Goal: Transaction & Acquisition: Purchase product/service

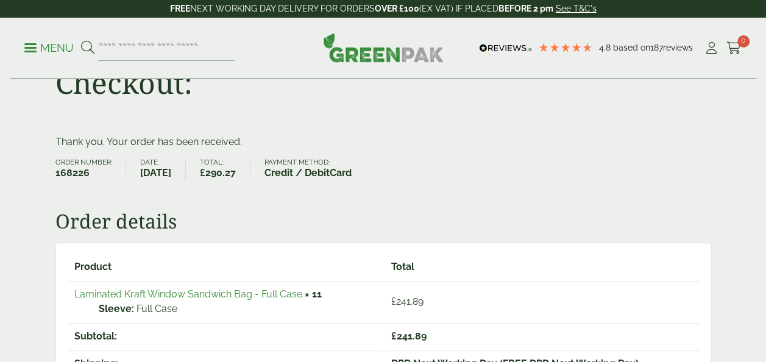
click at [33, 45] on p "Menu" at bounding box center [48, 48] width 49 height 15
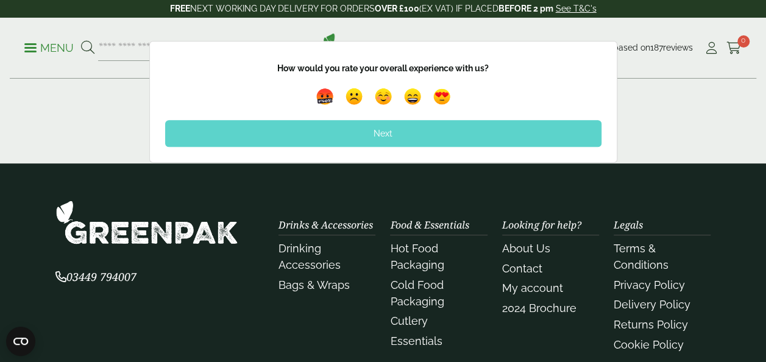
scroll to position [503, 0]
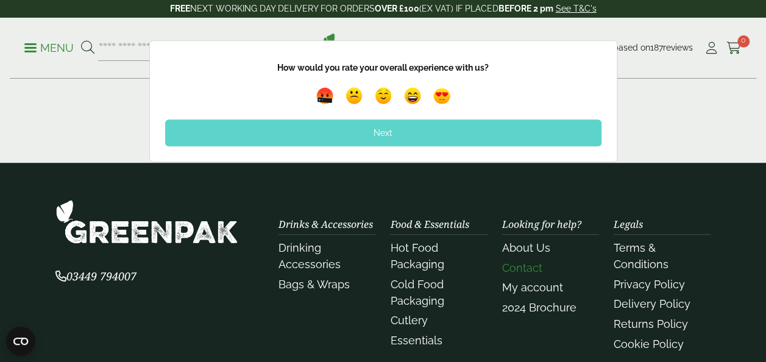
click at [522, 269] on link "Contact" at bounding box center [522, 267] width 40 height 13
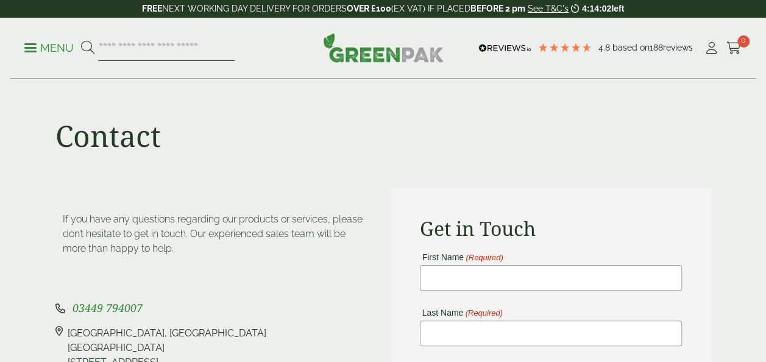
click at [140, 54] on input "search" at bounding box center [166, 48] width 136 height 26
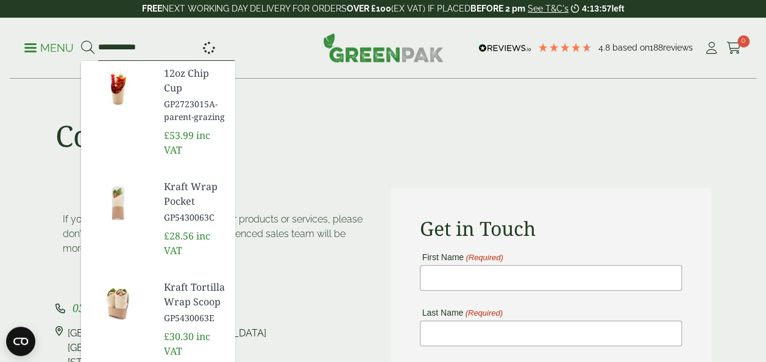
type input "**********"
click at [81, 40] on button at bounding box center [87, 48] width 13 height 16
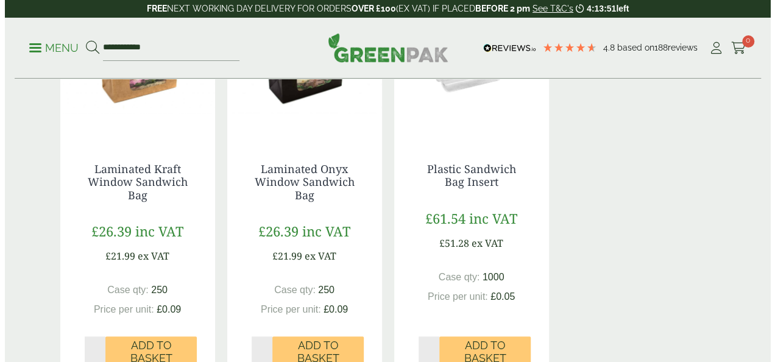
scroll to position [284, 0]
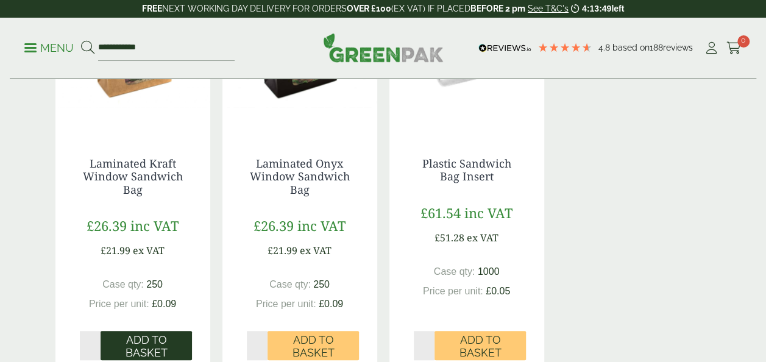
click at [157, 339] on span "Add to Basket" at bounding box center [146, 346] width 74 height 26
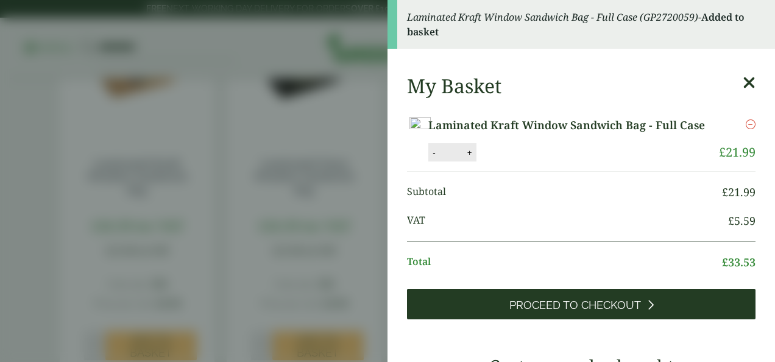
click at [652, 319] on link "Proceed to Checkout" at bounding box center [581, 304] width 349 height 30
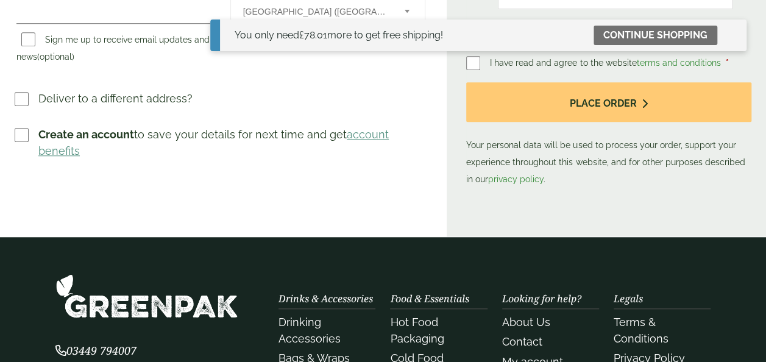
scroll to position [633, 0]
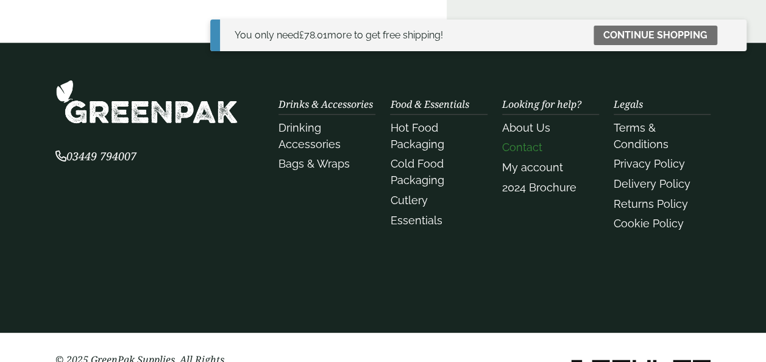
click at [523, 146] on link "Contact" at bounding box center [522, 147] width 40 height 13
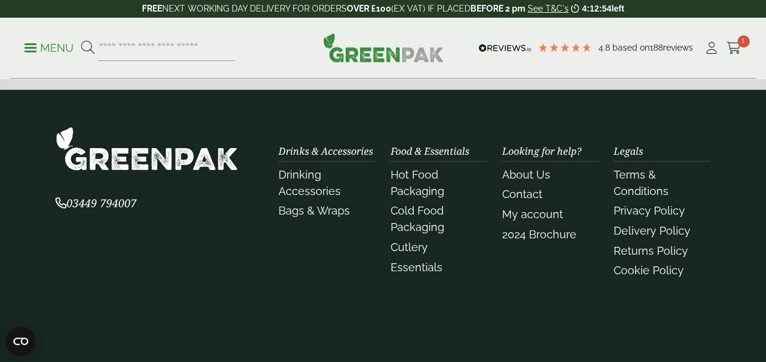
scroll to position [773, 0]
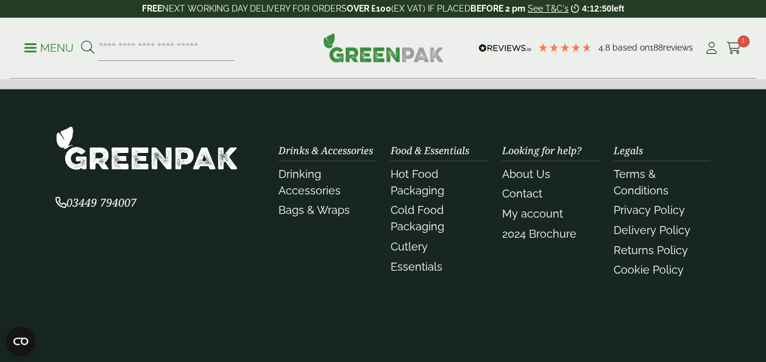
click at [119, 203] on span "03449 794007" at bounding box center [95, 202] width 81 height 15
click at [140, 274] on div "03449 794007" at bounding box center [160, 204] width 224 height 156
click at [540, 168] on link "About Us" at bounding box center [526, 174] width 48 height 13
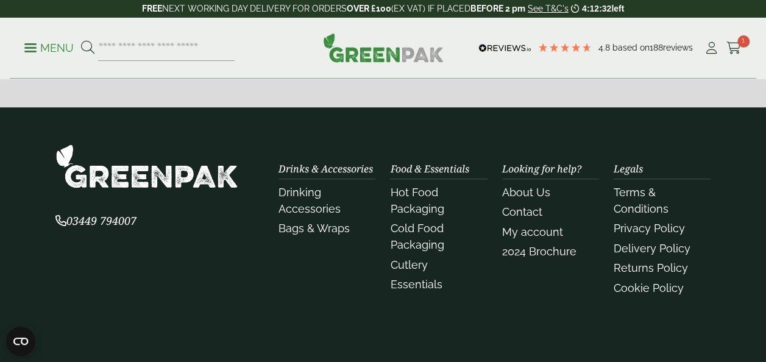
scroll to position [472, 0]
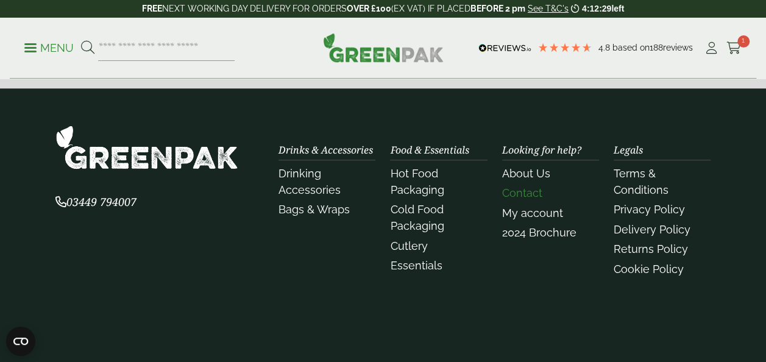
click at [535, 190] on link "Contact" at bounding box center [522, 192] width 40 height 13
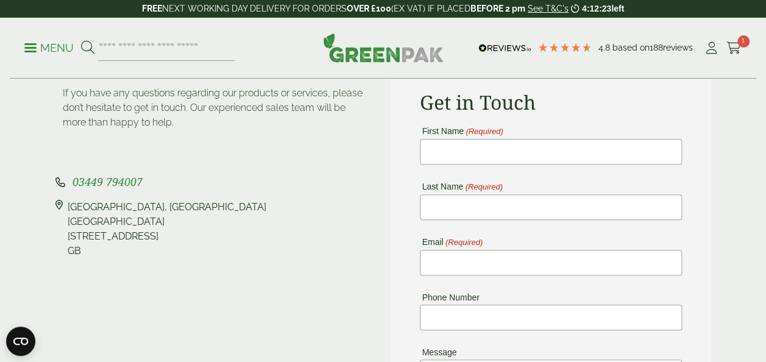
scroll to position [126, 0]
click at [486, 159] on input "First Name (Required)" at bounding box center [551, 153] width 262 height 26
type input "***"
type input "********"
type input "**********"
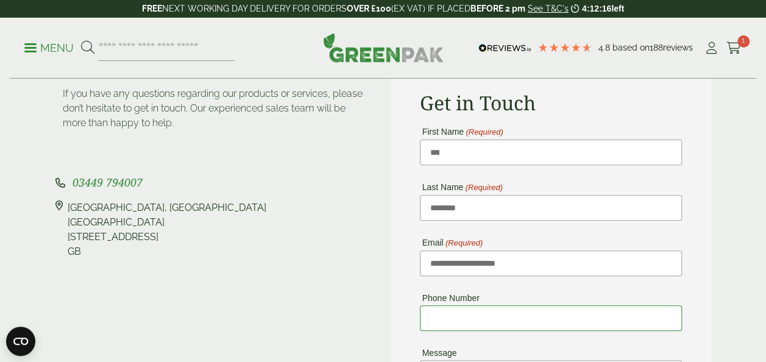
type input "**********"
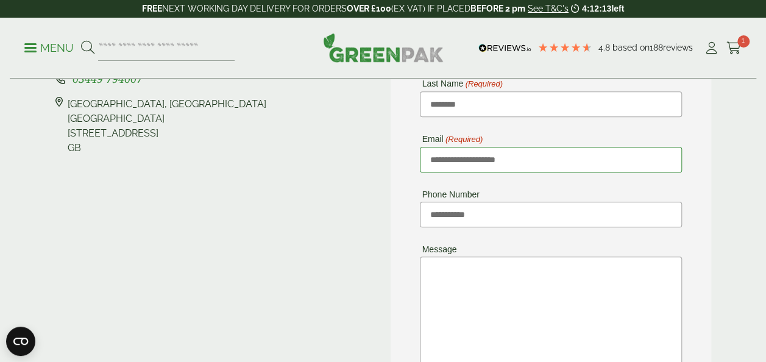
scroll to position [233, 0]
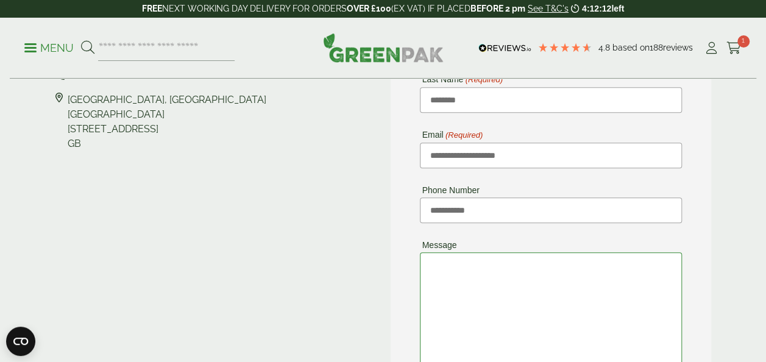
click at [500, 280] on textarea "Message" at bounding box center [551, 339] width 262 height 175
drag, startPoint x: 576, startPoint y: 263, endPoint x: 309, endPoint y: 9, distance: 369.0
click at [576, 263] on textarea "**********" at bounding box center [551, 339] width 262 height 175
click at [580, 280] on textarea "**********" at bounding box center [551, 339] width 262 height 175
click at [672, 264] on textarea "**********" at bounding box center [551, 339] width 262 height 175
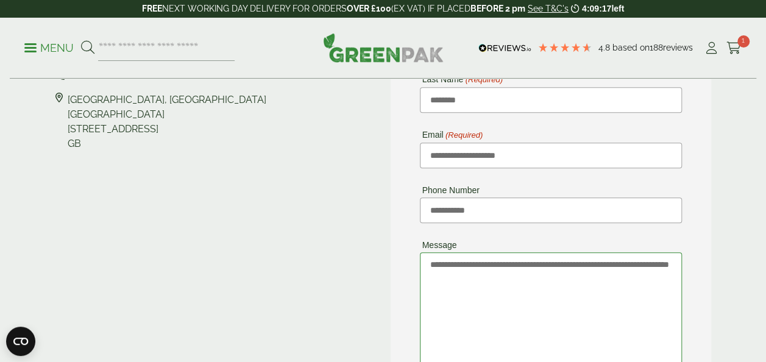
click at [614, 278] on textarea "**********" at bounding box center [551, 339] width 262 height 175
drag, startPoint x: 526, startPoint y: 272, endPoint x: 516, endPoint y: 303, distance: 32.4
click at [516, 303] on textarea "**********" at bounding box center [551, 339] width 262 height 175
paste textarea "**********"
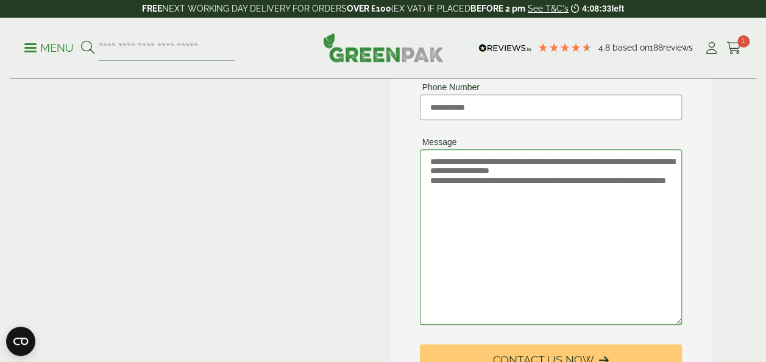
scroll to position [337, 0]
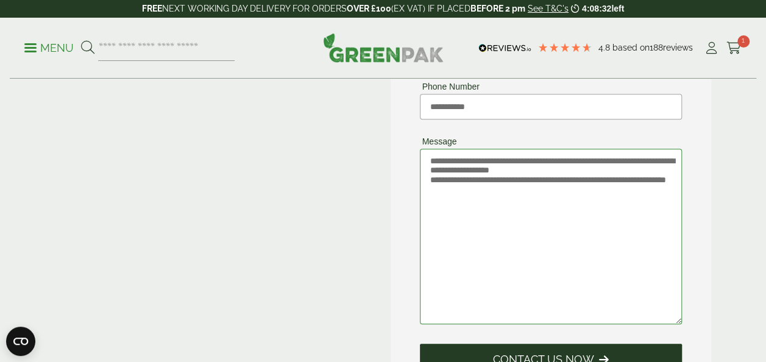
type textarea "**********"
click at [531, 350] on button "Contact Us Now" at bounding box center [551, 359] width 262 height 30
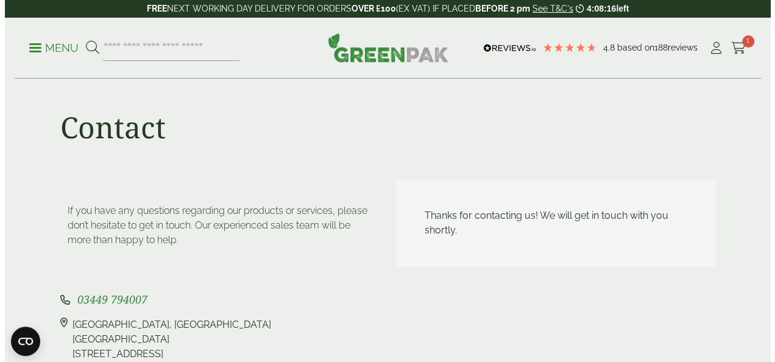
scroll to position [40, 0]
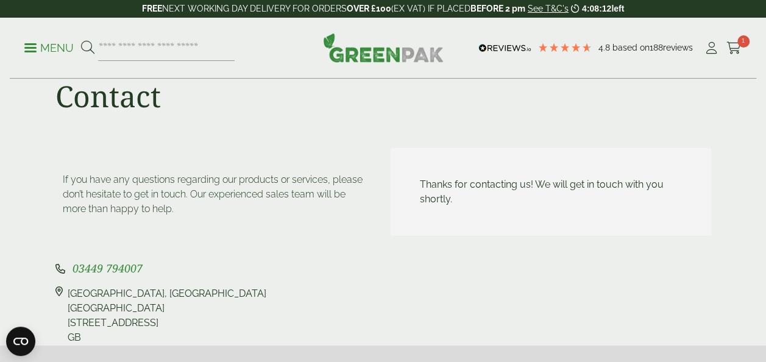
click at [58, 291] on icon at bounding box center [58, 315] width 7 height 58
click at [735, 50] on icon at bounding box center [733, 48] width 15 height 12
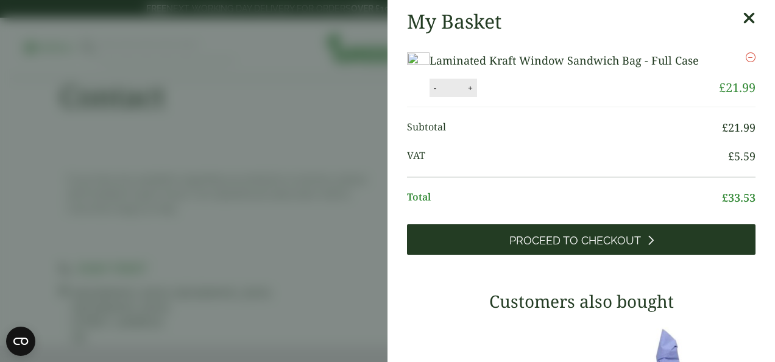
click at [598, 247] on span "Proceed to Checkout" at bounding box center [575, 240] width 132 height 13
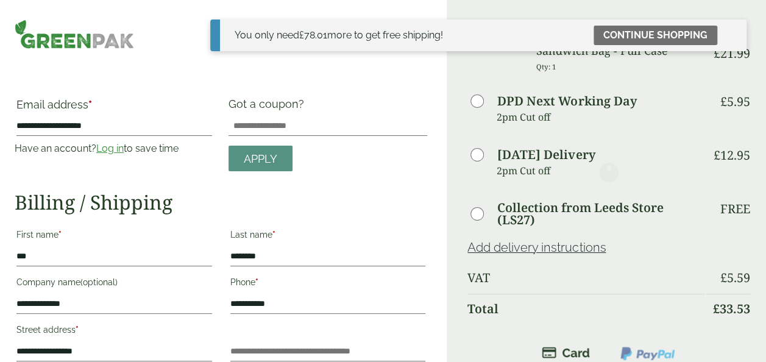
click at [479, 207] on div at bounding box center [608, 171] width 285 height 305
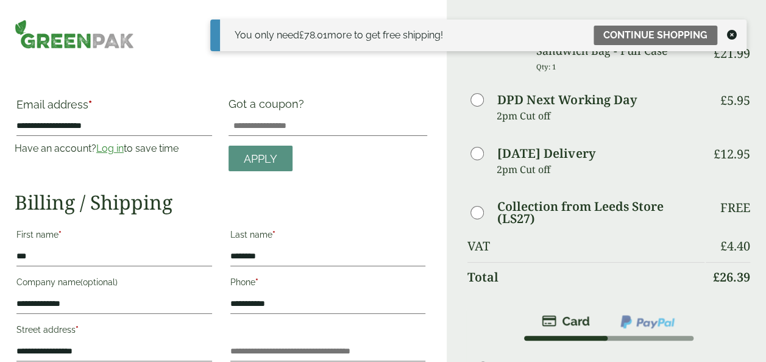
click at [731, 37] on icon at bounding box center [732, 35] width 10 height 10
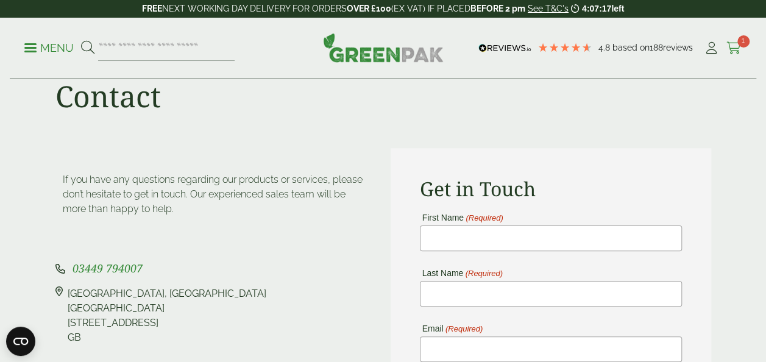
click at [739, 50] on icon at bounding box center [733, 48] width 15 height 12
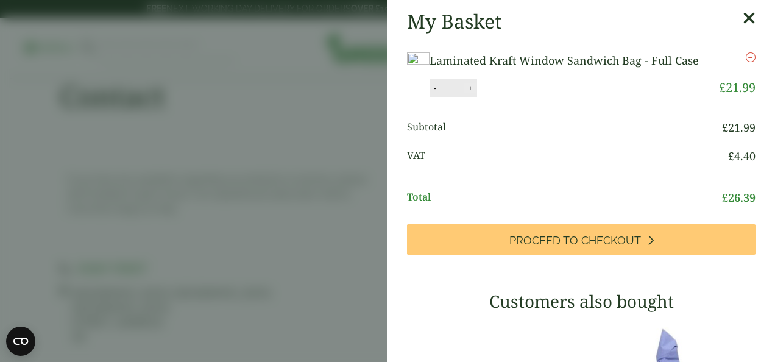
click at [477, 93] on button "+" at bounding box center [470, 88] width 12 height 10
click at [556, 97] on div "Laminated Kraft Window Sandwich Bag - Full Case quantity - * + Update" at bounding box center [554, 88] width 249 height 18
drag, startPoint x: 556, startPoint y: 113, endPoint x: 547, endPoint y: 113, distance: 8.6
click at [477, 93] on button "+" at bounding box center [470, 88] width 12 height 10
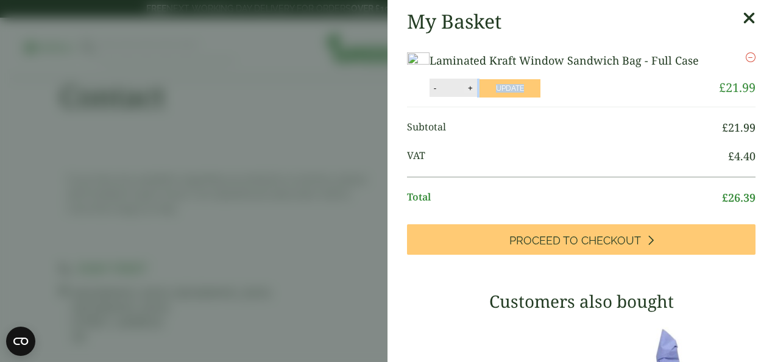
click at [477, 93] on button "+" at bounding box center [470, 88] width 12 height 10
click at [440, 93] on button "-" at bounding box center [435, 88] width 10 height 10
type input "*"
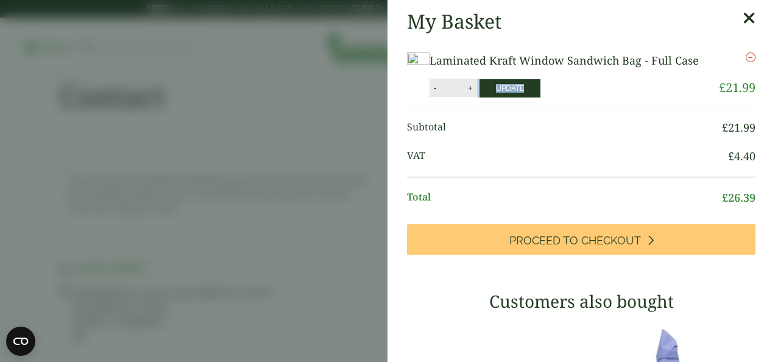
click at [540, 97] on button "Update" at bounding box center [510, 88] width 61 height 18
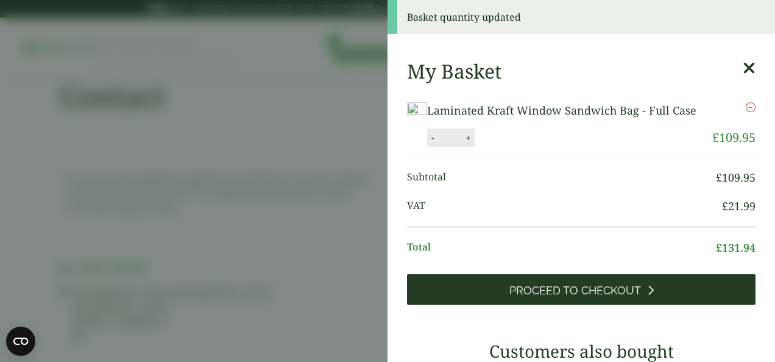
click at [650, 305] on link "Proceed to Checkout" at bounding box center [581, 289] width 349 height 30
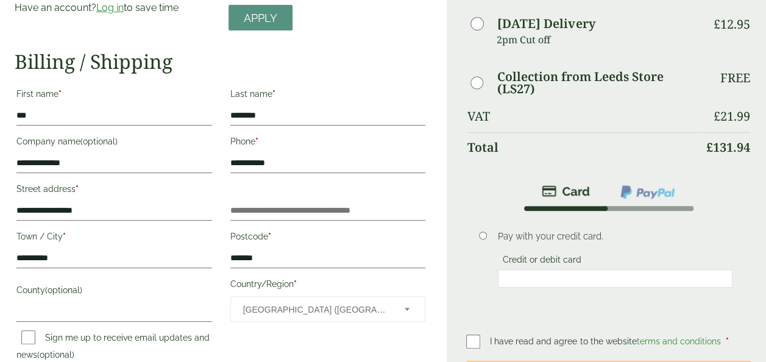
scroll to position [138, 0]
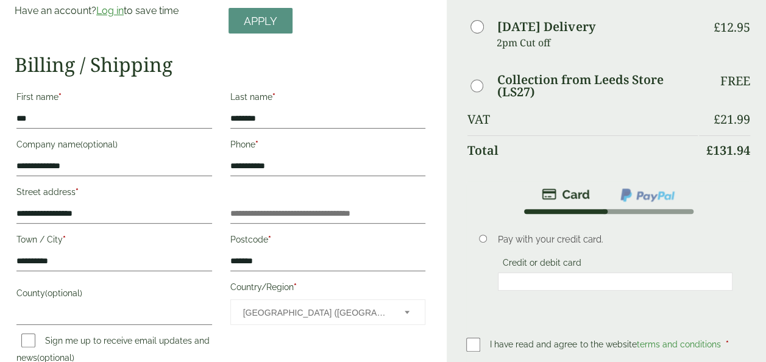
click at [480, 306] on li "Pay with your credit card. Credit or debit card Save payment information to my …" at bounding box center [608, 267] width 285 height 107
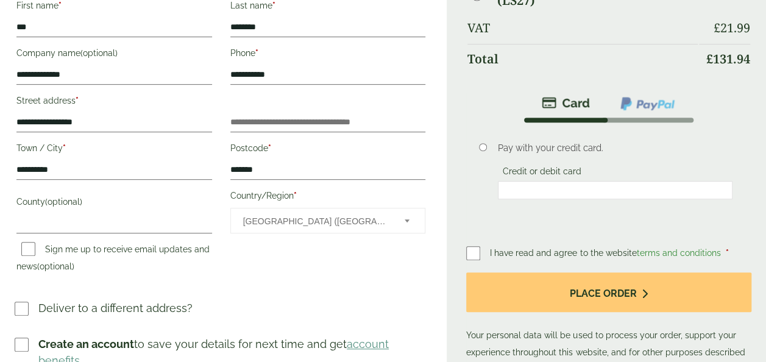
scroll to position [248, 0]
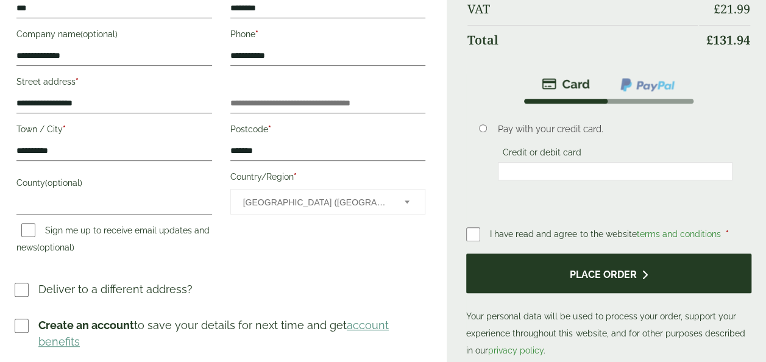
click at [564, 291] on button "Place order" at bounding box center [608, 273] width 285 height 40
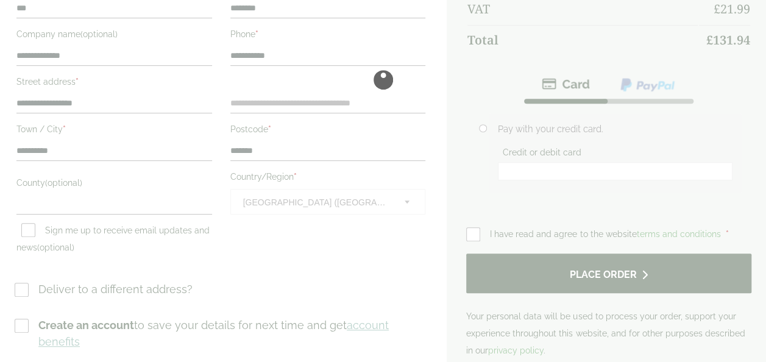
scroll to position [0, 0]
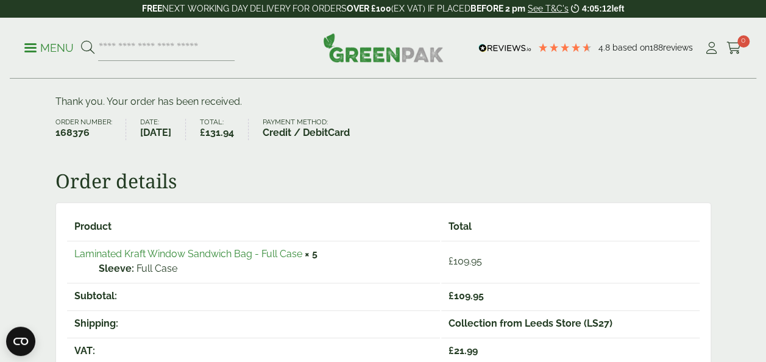
scroll to position [76, 0]
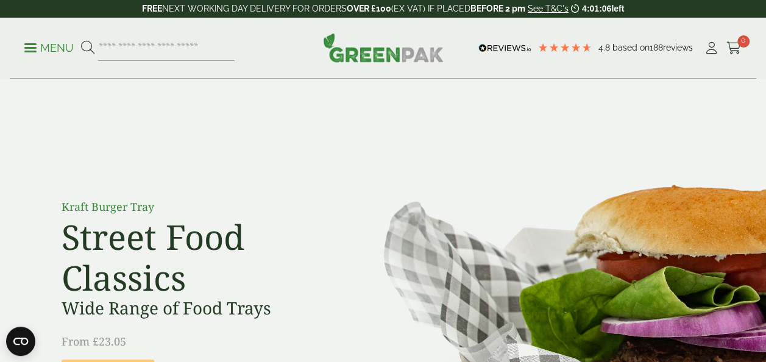
click at [46, 43] on p "Menu" at bounding box center [48, 48] width 49 height 15
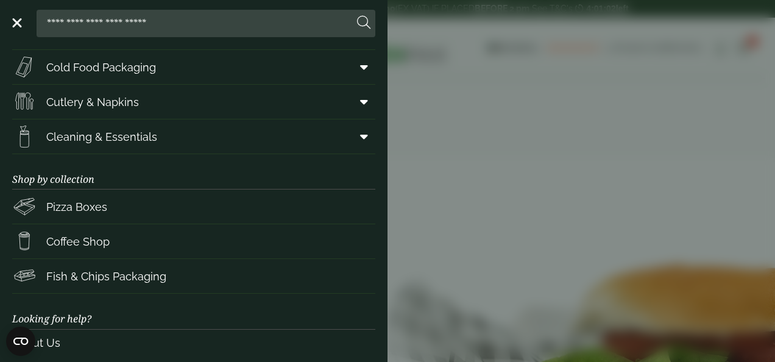
scroll to position [213, 0]
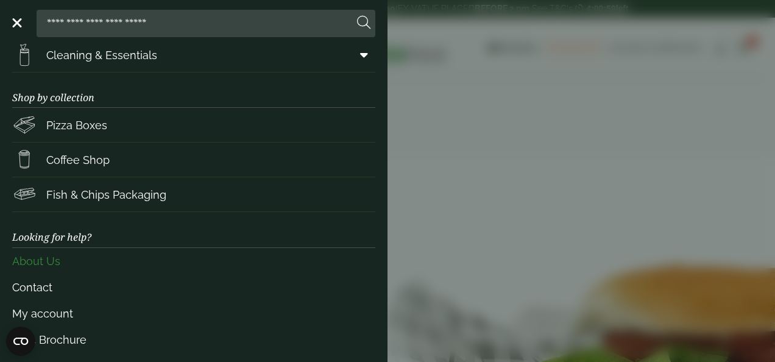
click at [39, 257] on link "About Us" at bounding box center [193, 261] width 363 height 26
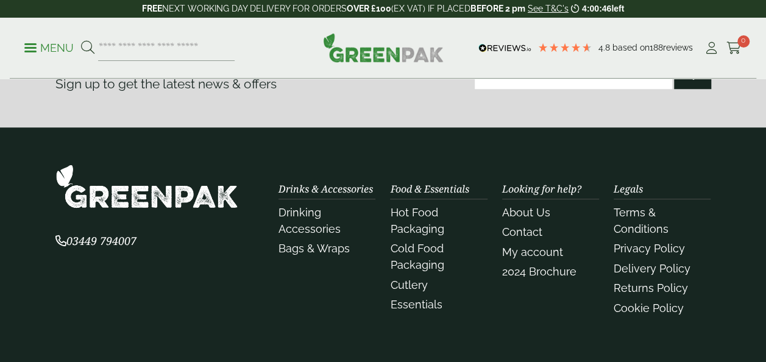
scroll to position [463, 0]
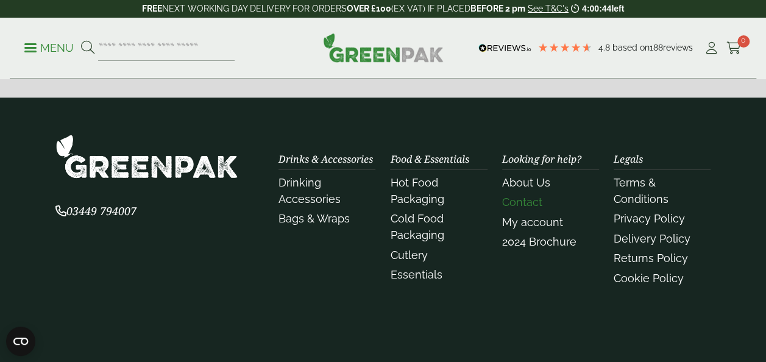
click at [528, 203] on link "Contact" at bounding box center [522, 202] width 40 height 13
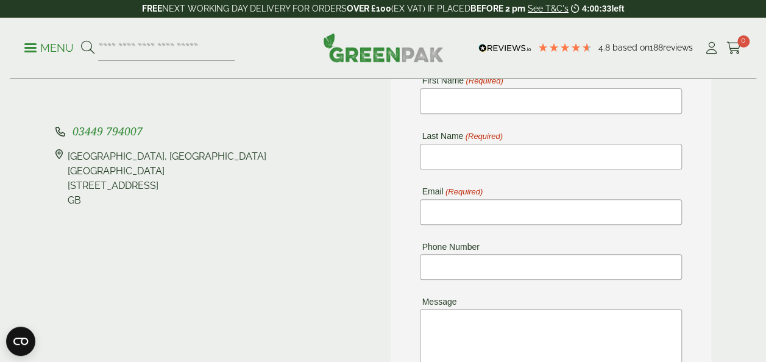
scroll to position [175, 0]
